Goal: Find specific page/section: Find specific page/section

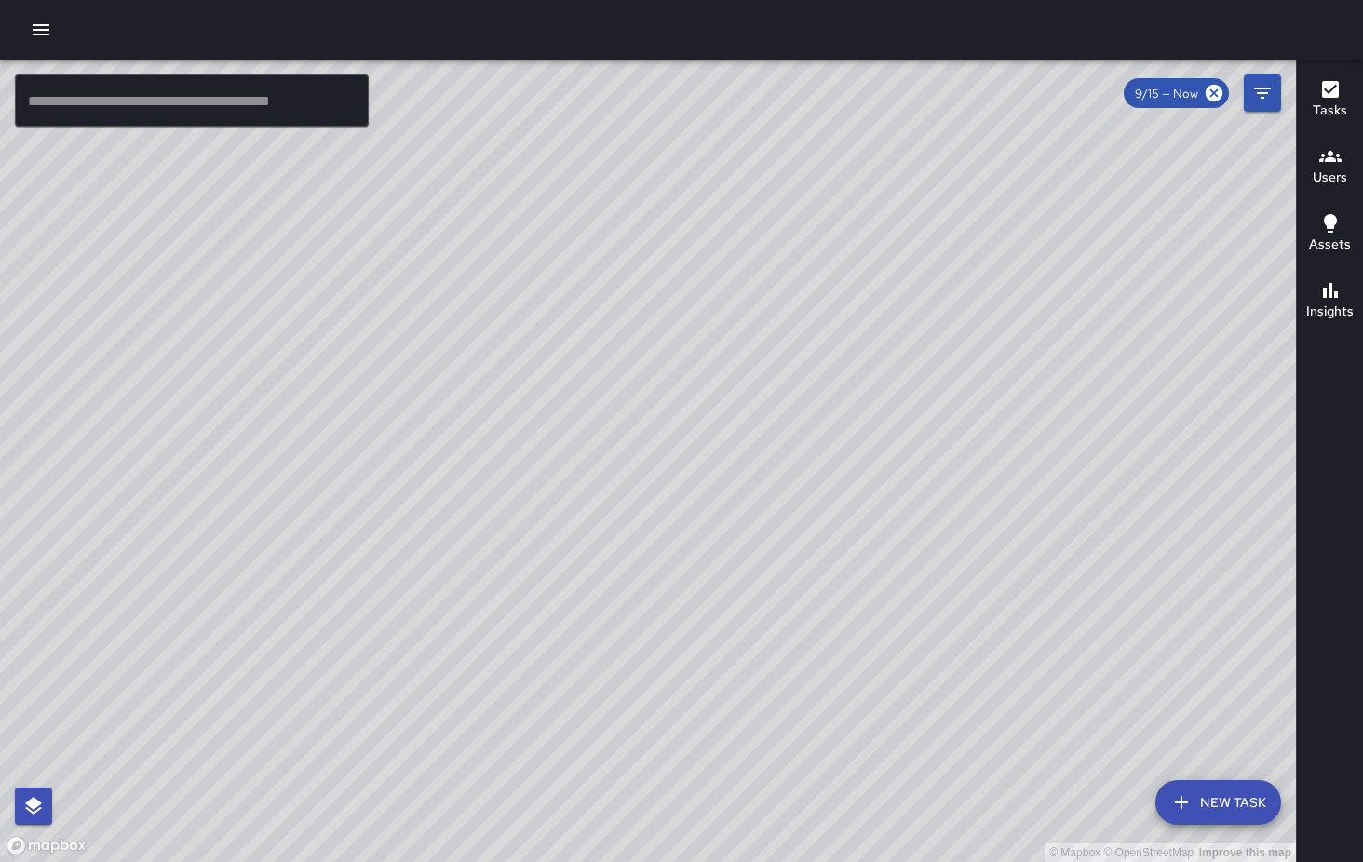
click at [47, 26] on icon "button" at bounding box center [41, 29] width 17 height 11
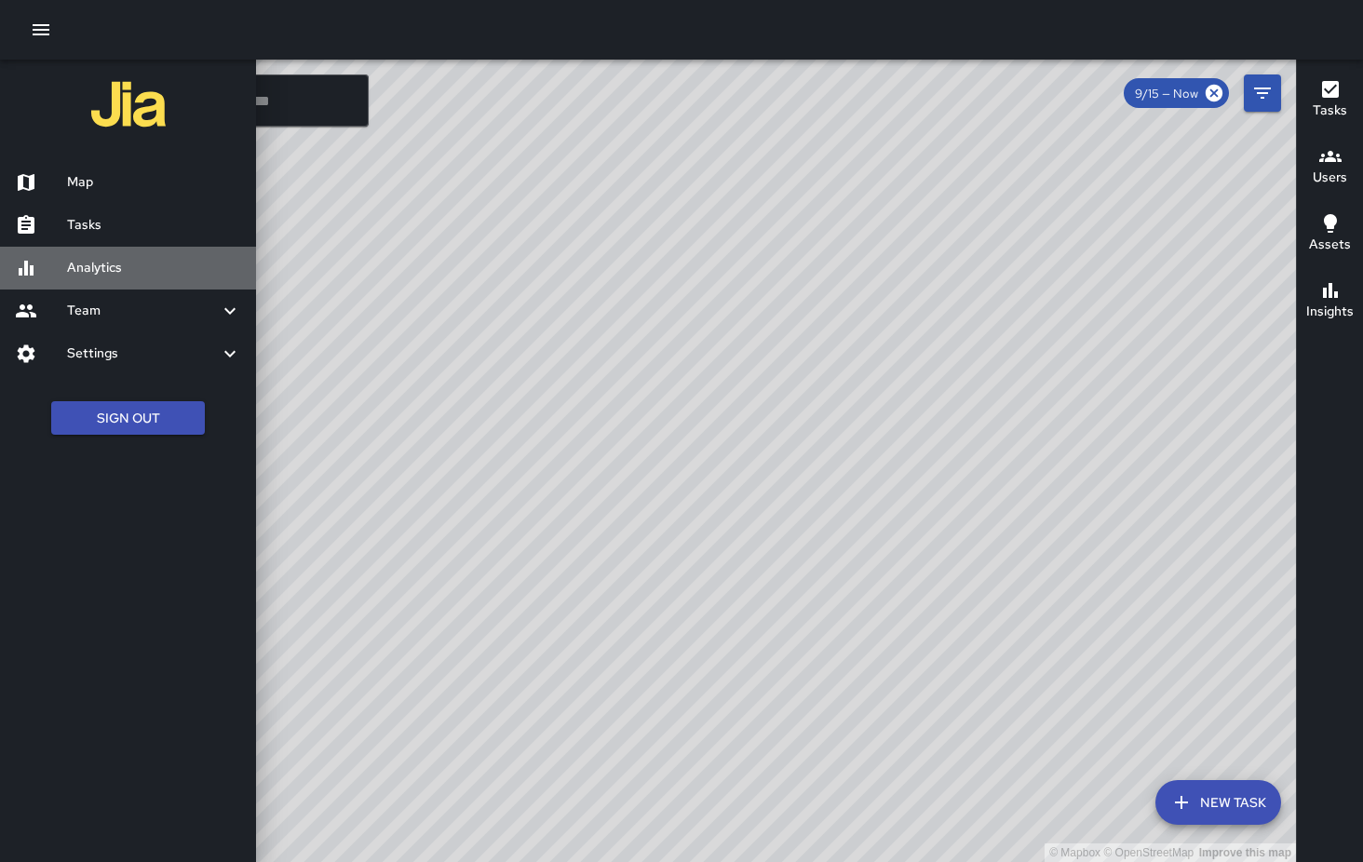
click at [119, 269] on h6 "Analytics" at bounding box center [154, 268] width 174 height 20
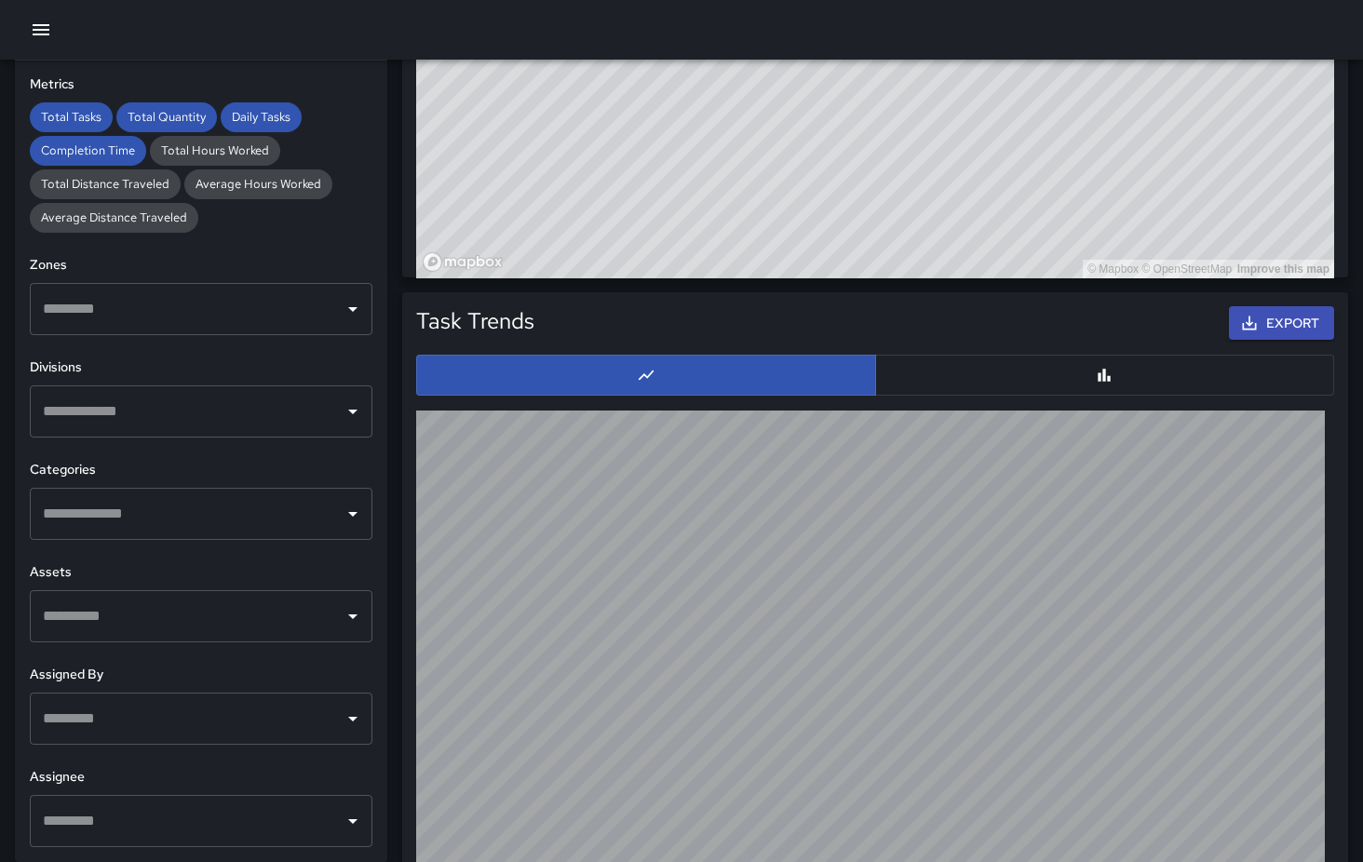
scroll to position [1566, 0]
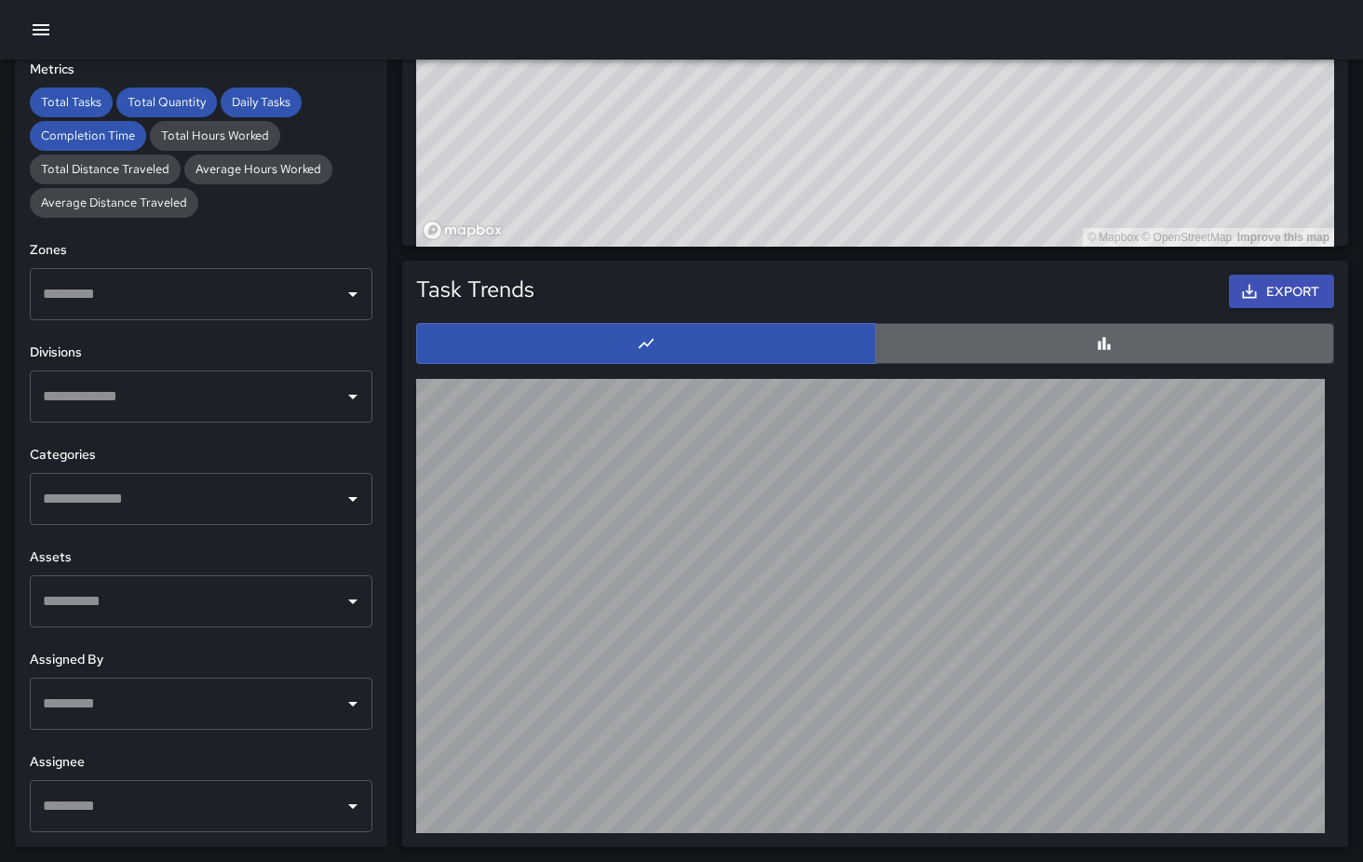
click at [1024, 343] on button "button" at bounding box center [1105, 343] width 460 height 41
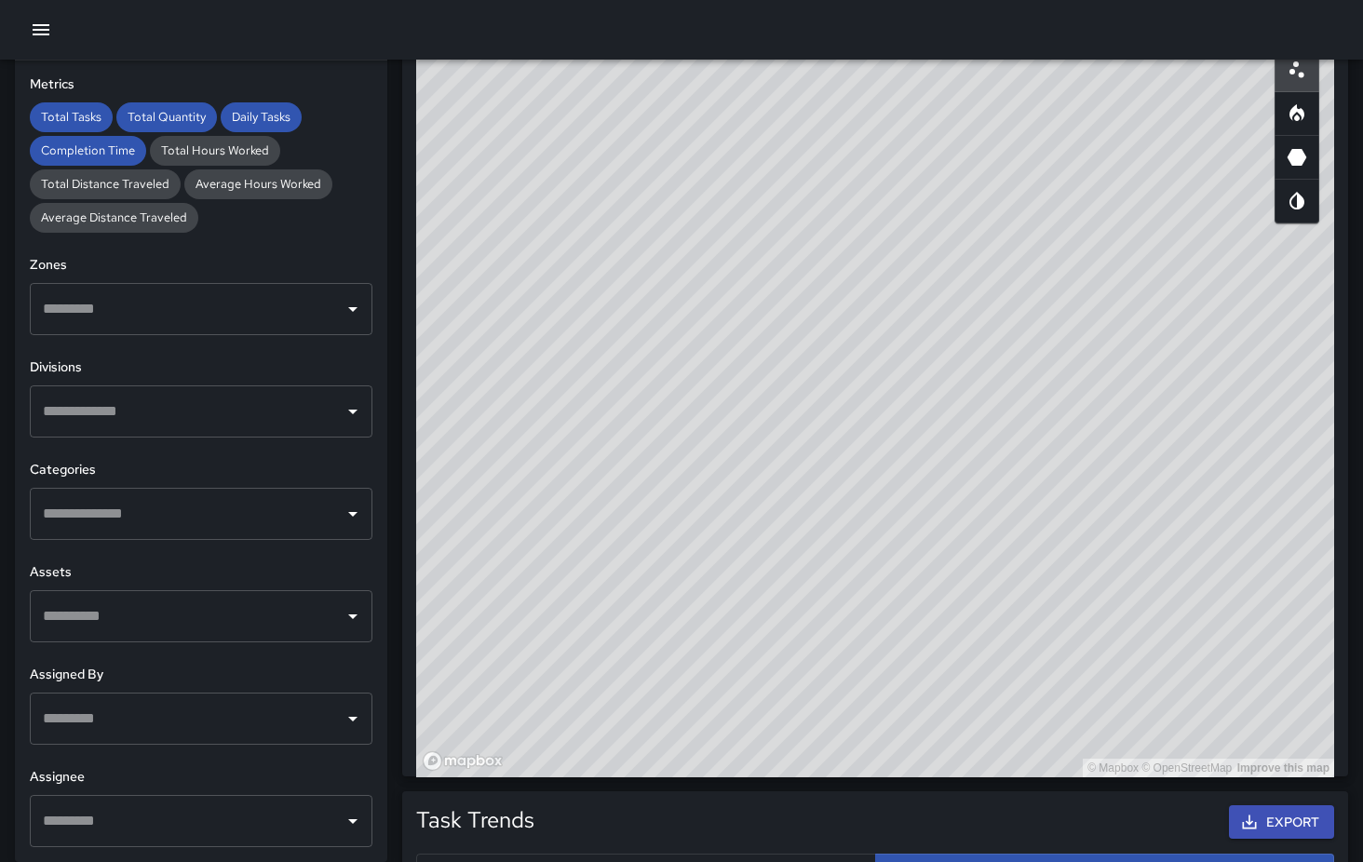
scroll to position [1018, 0]
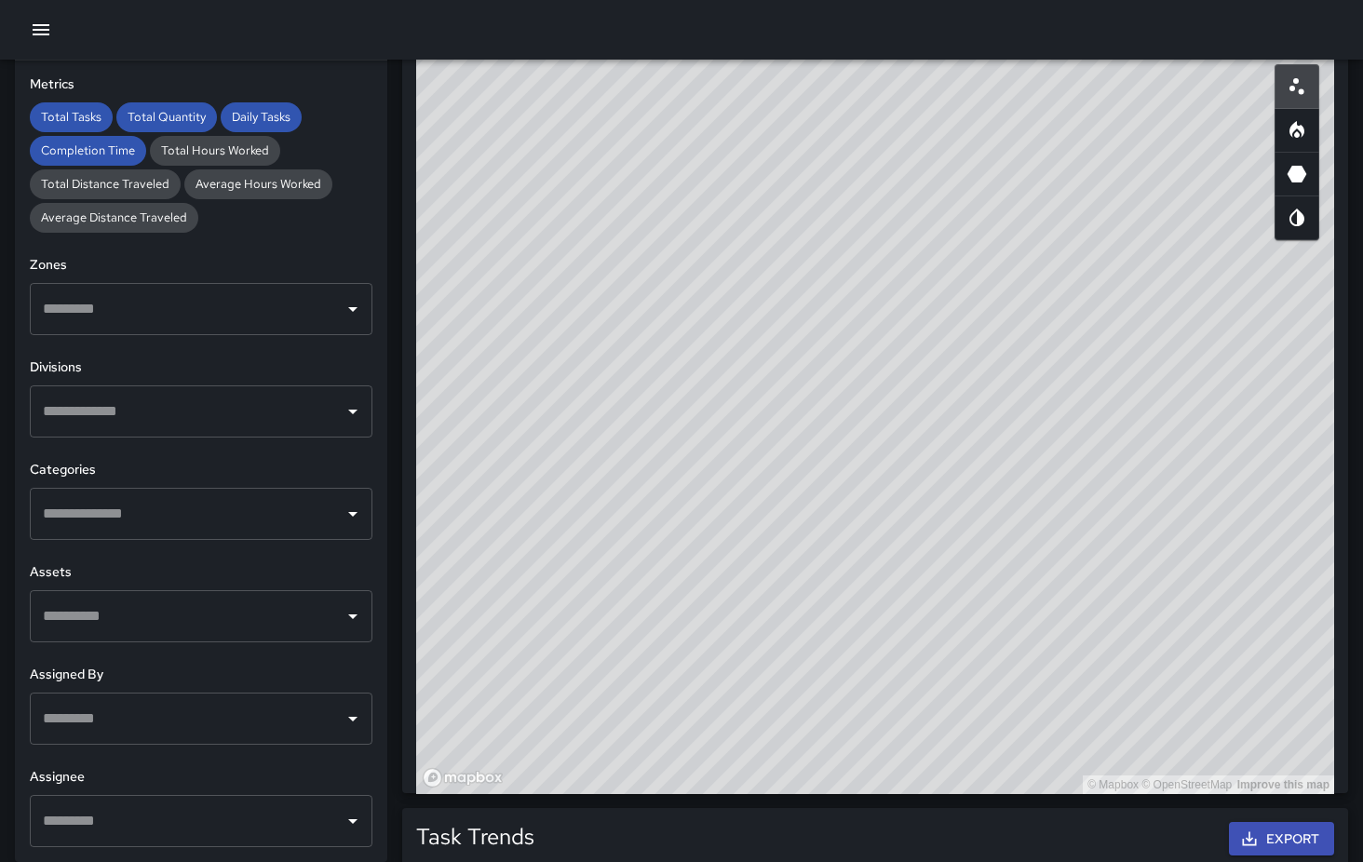
click at [920, 427] on div "© Mapbox © OpenStreetMap Improve this map" at bounding box center [875, 421] width 918 height 745
click at [1296, 179] on icon "3D Heatmap" at bounding box center [1297, 174] width 20 height 17
type button "hexagonal"
drag, startPoint x: 1096, startPoint y: 437, endPoint x: 914, endPoint y: 173, distance: 321.2
click at [914, 173] on div "© Mapbox © OpenStreetMap Improve this map" at bounding box center [875, 421] width 918 height 745
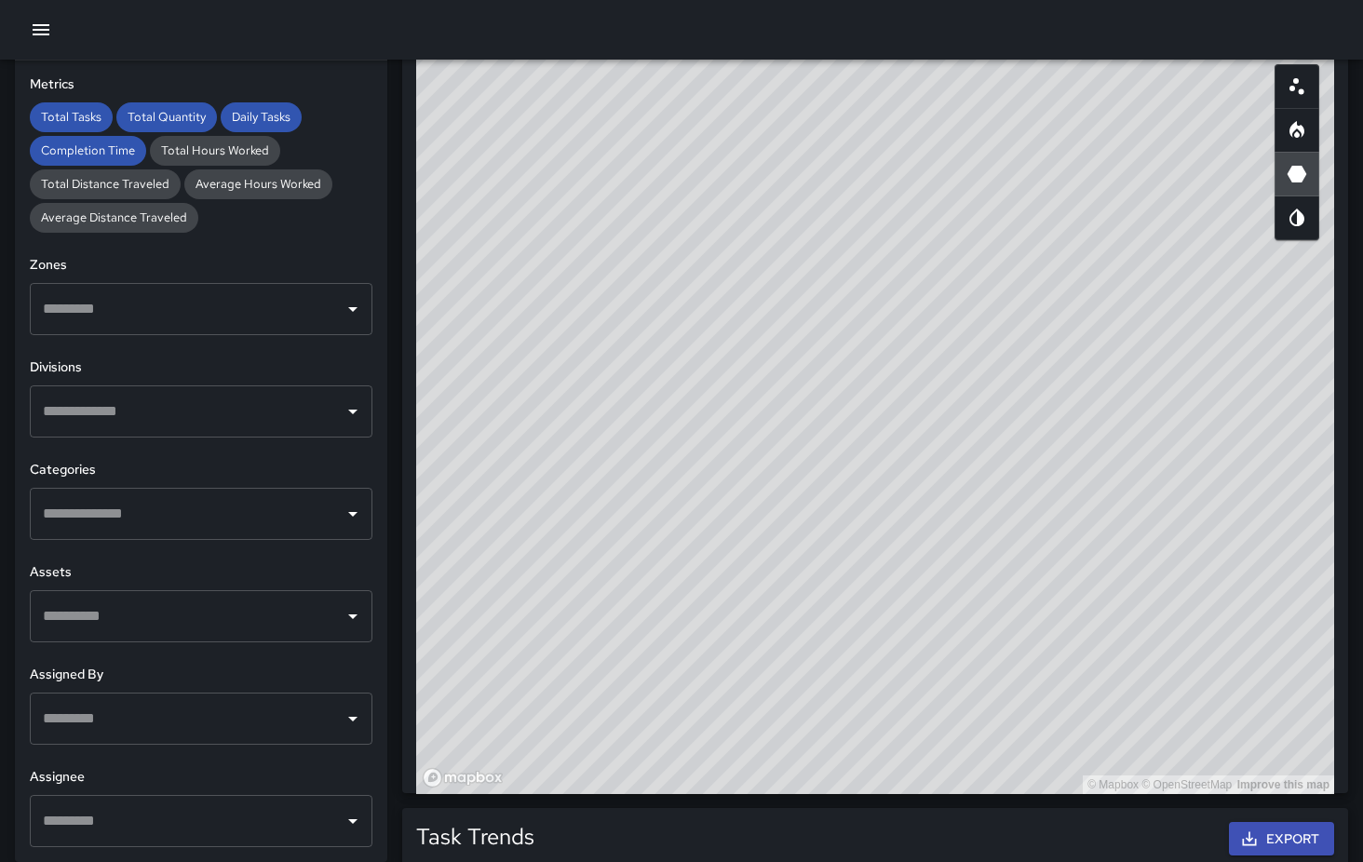
drag, startPoint x: 1124, startPoint y: 556, endPoint x: 695, endPoint y: 370, distance: 467.4
click at [695, 370] on div "© Mapbox © OpenStreetMap Improve this map" at bounding box center [875, 421] width 918 height 745
drag, startPoint x: 928, startPoint y: 519, endPoint x: 814, endPoint y: 464, distance: 127.4
click at [814, 464] on div "© Mapbox © OpenStreetMap Improve this map" at bounding box center [875, 421] width 918 height 745
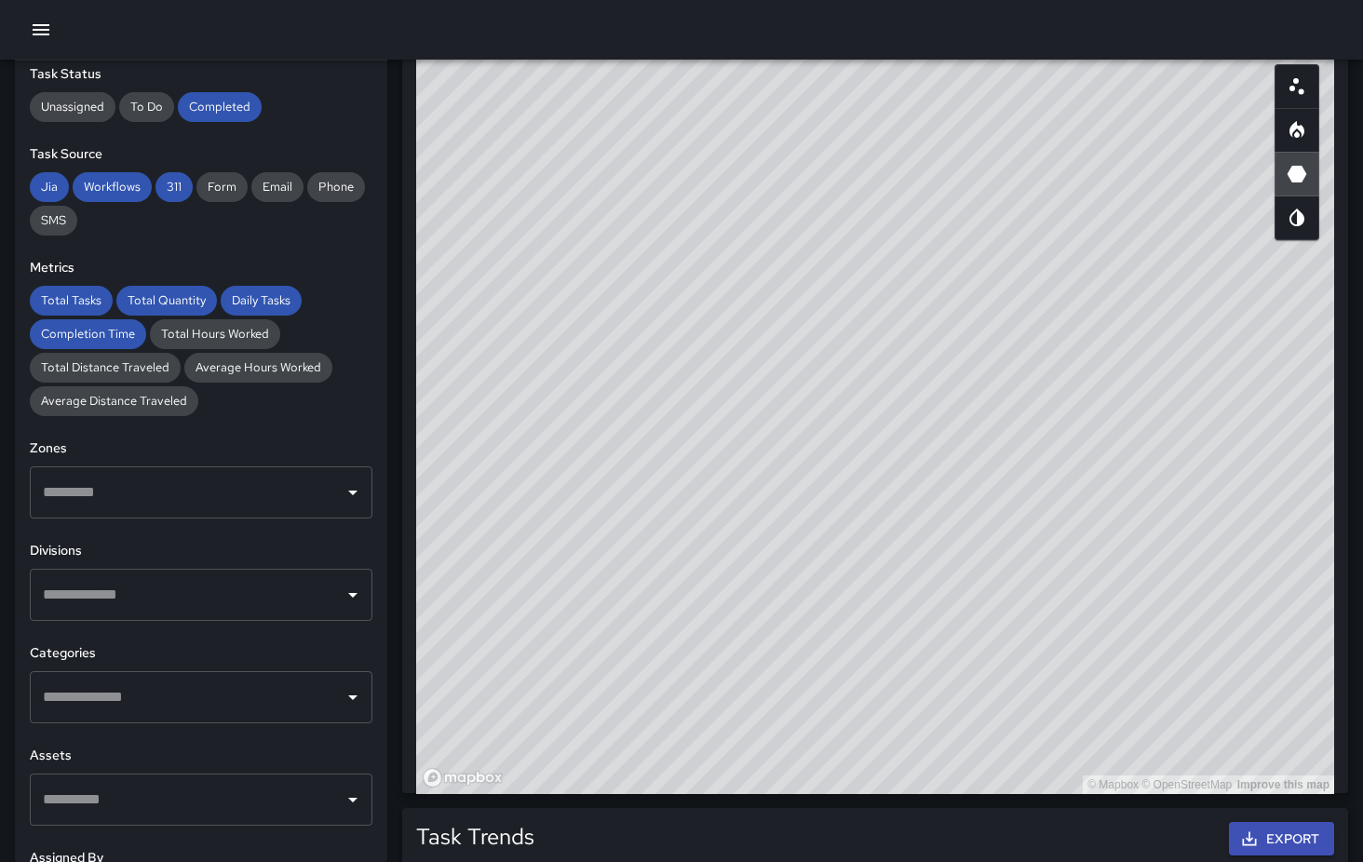
scroll to position [0, 0]
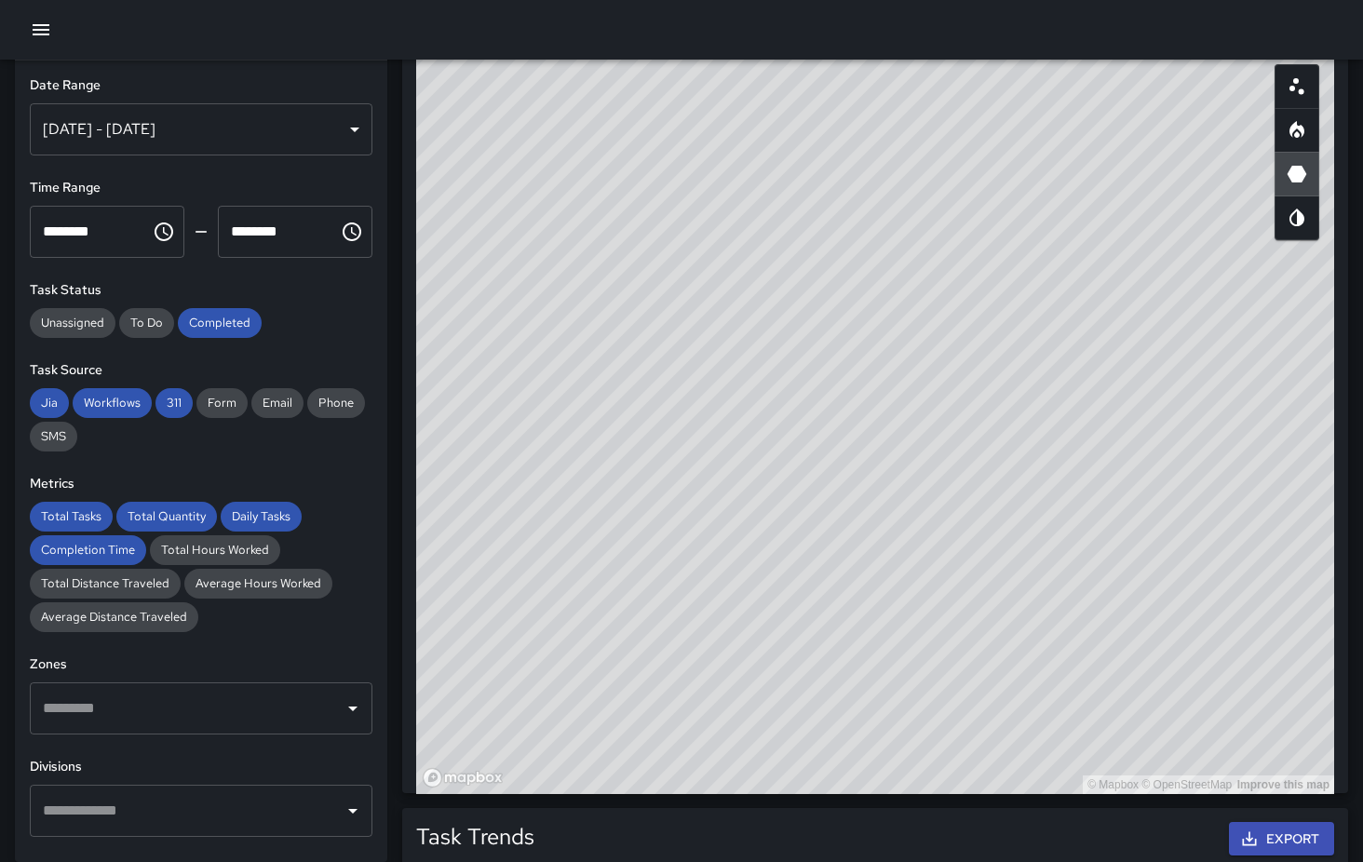
drag, startPoint x: 811, startPoint y: 557, endPoint x: 645, endPoint y: 374, distance: 246.4
click at [644, 374] on div "© Mapbox © OpenStreetMap Improve this map" at bounding box center [875, 421] width 918 height 745
drag, startPoint x: 1028, startPoint y: 557, endPoint x: 735, endPoint y: 734, distance: 342.1
click at [735, 734] on div "© Mapbox © OpenStreetMap Improve this map" at bounding box center [875, 421] width 918 height 745
drag, startPoint x: 784, startPoint y: 560, endPoint x: 784, endPoint y: 923, distance: 363.0
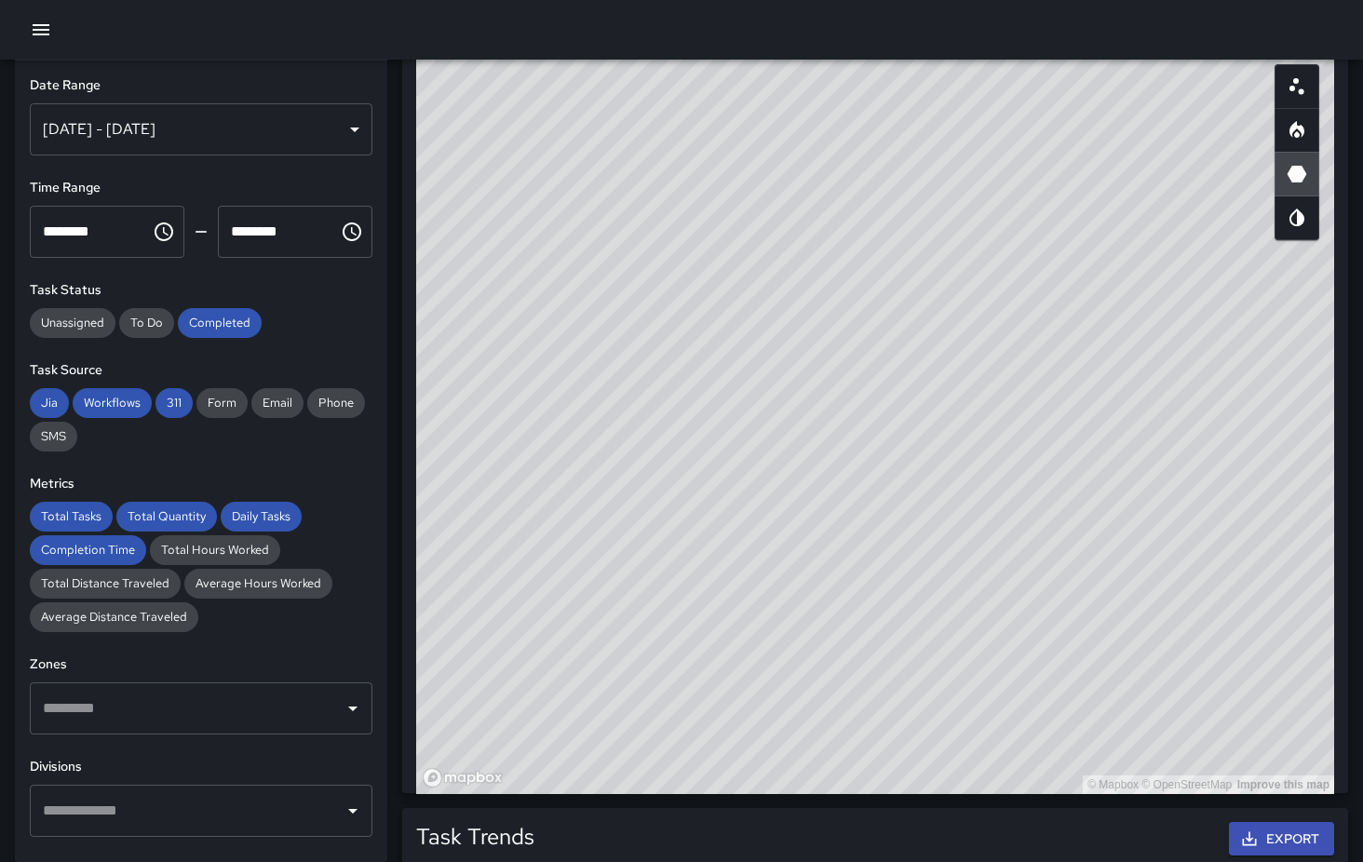
drag, startPoint x: 808, startPoint y: 538, endPoint x: 834, endPoint y: 926, distance: 389.0
drag, startPoint x: 860, startPoint y: 551, endPoint x: 874, endPoint y: 885, distance: 334.4
drag, startPoint x: 646, startPoint y: 572, endPoint x: 1029, endPoint y: 781, distance: 436.1
click at [1029, 781] on div "© Mapbox © OpenStreetMap Improve this map" at bounding box center [875, 421] width 918 height 745
drag, startPoint x: 572, startPoint y: 435, endPoint x: 871, endPoint y: 654, distance: 371.6
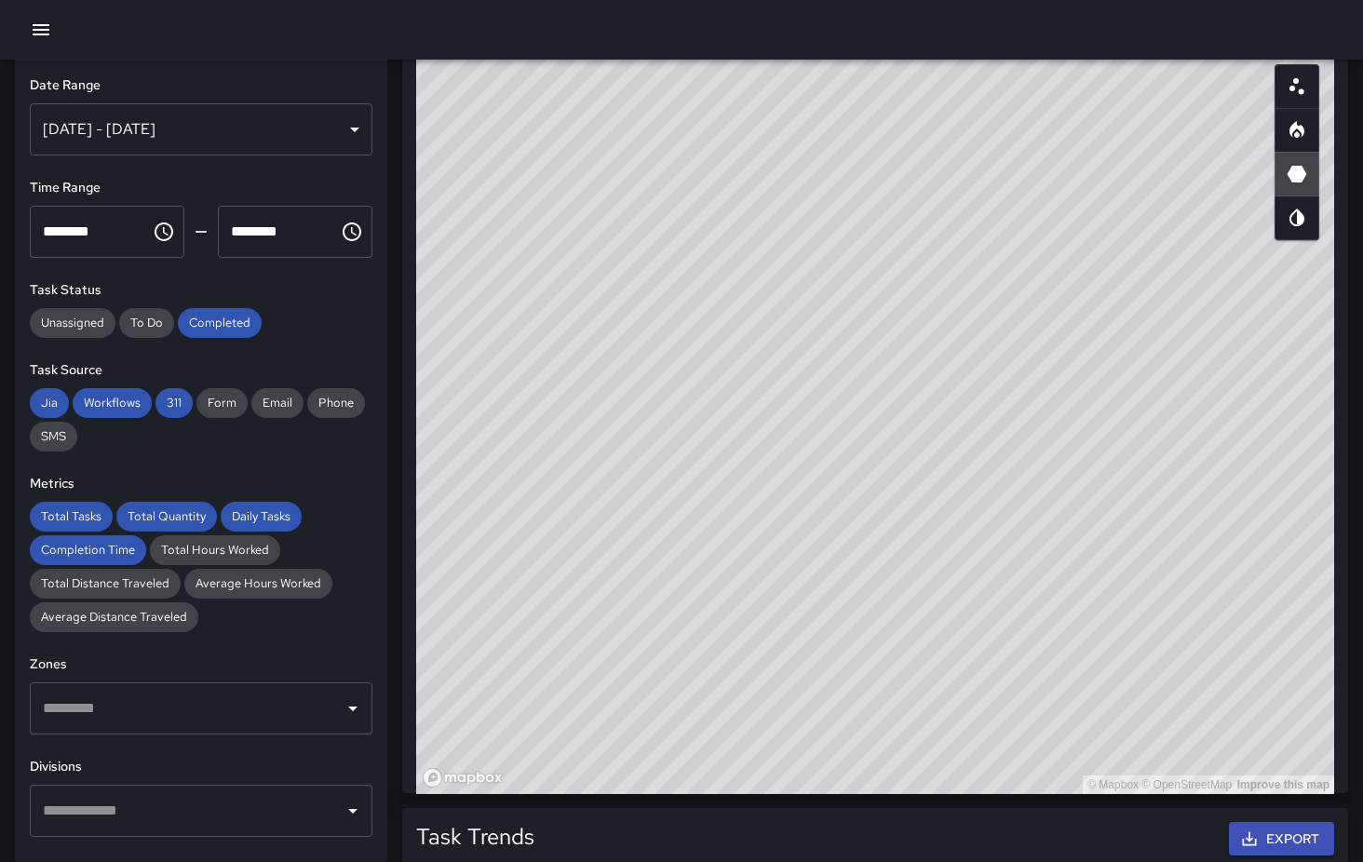
click at [871, 654] on div "© Mapbox © OpenStreetMap Improve this map" at bounding box center [875, 421] width 918 height 745
